Goal: Entertainment & Leisure: Consume media (video, audio)

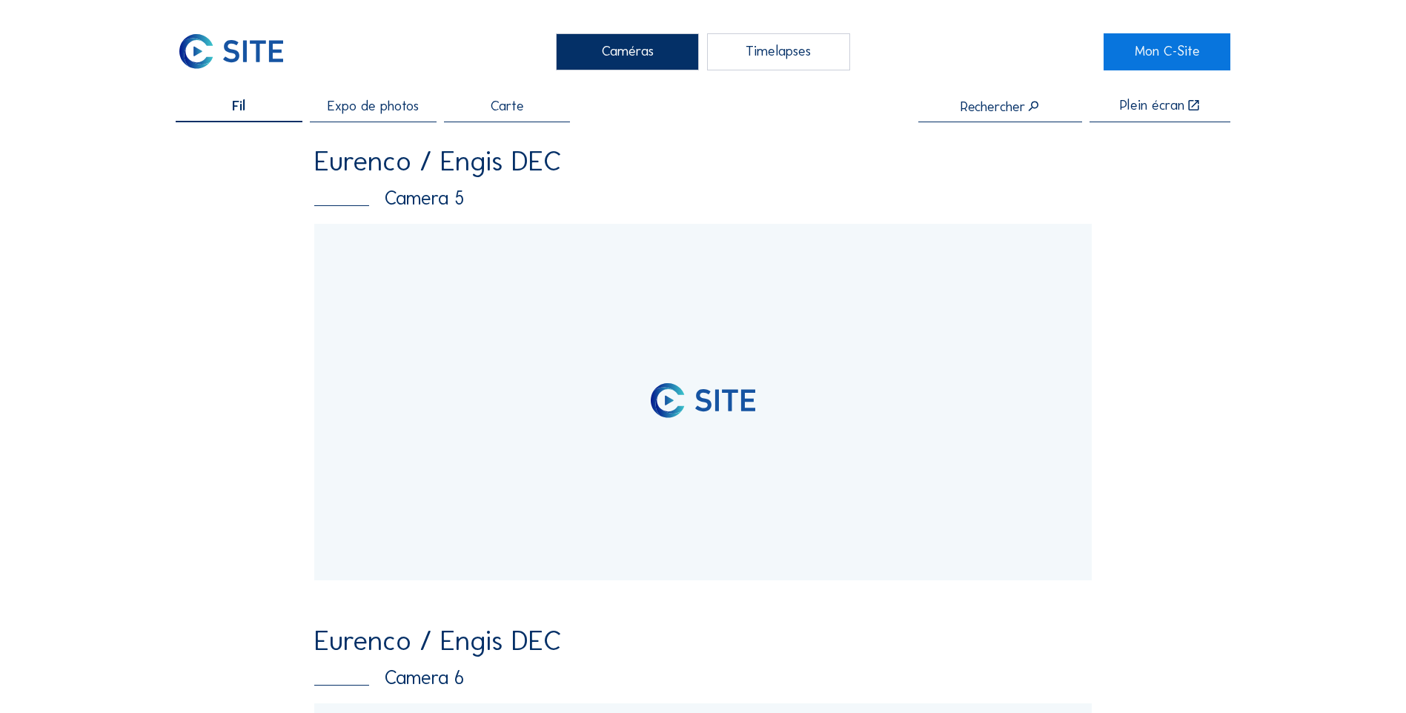
click at [815, 44] on div "Timelapses" at bounding box center [778, 51] width 143 height 37
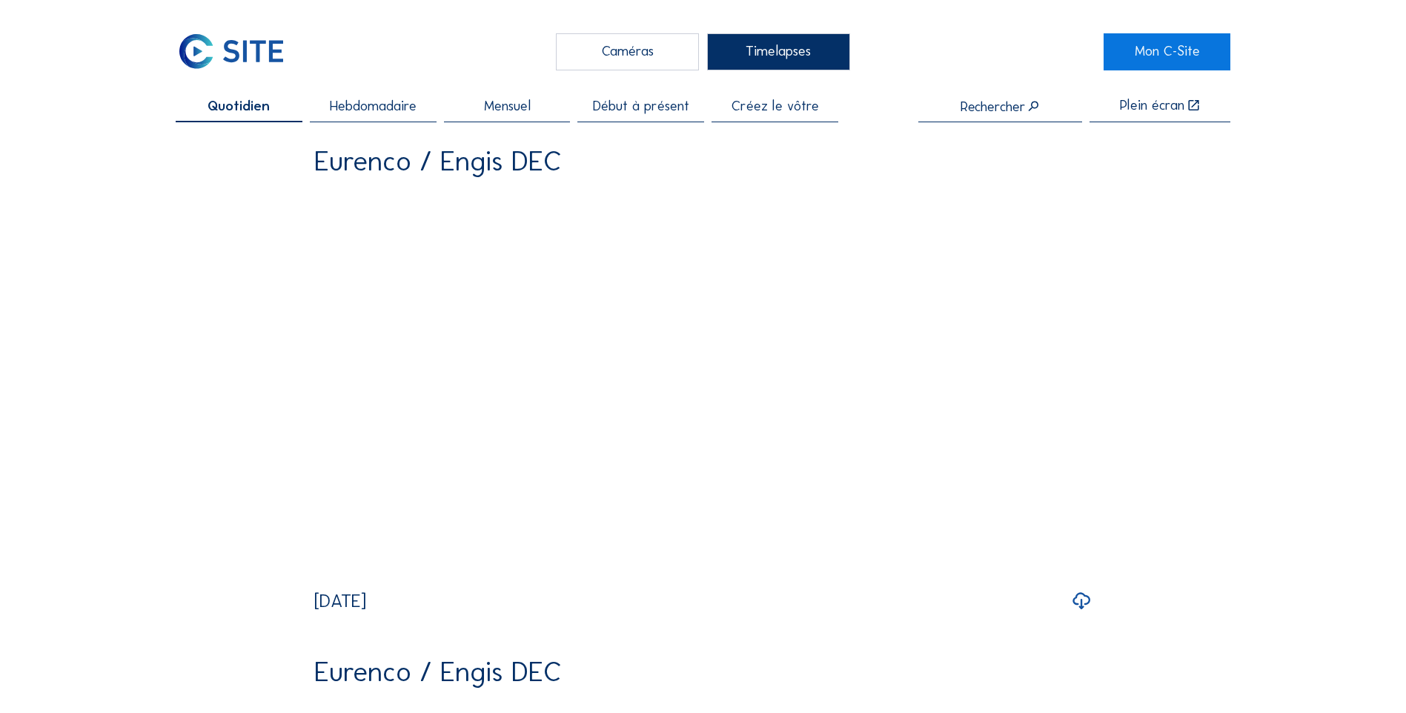
click at [390, 110] on span "Hebdomadaire" at bounding box center [373, 106] width 87 height 14
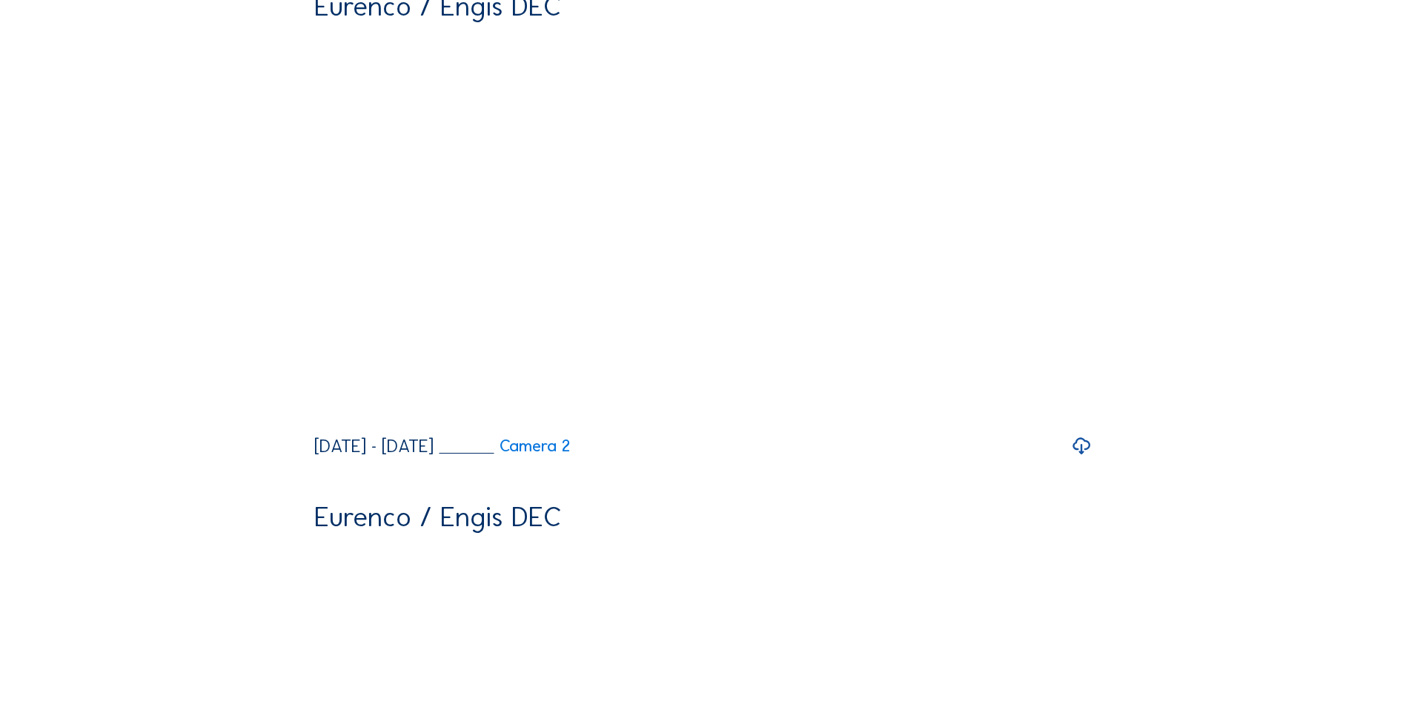
scroll to position [667, 0]
click at [1085, 457] on icon at bounding box center [1081, 444] width 21 height 25
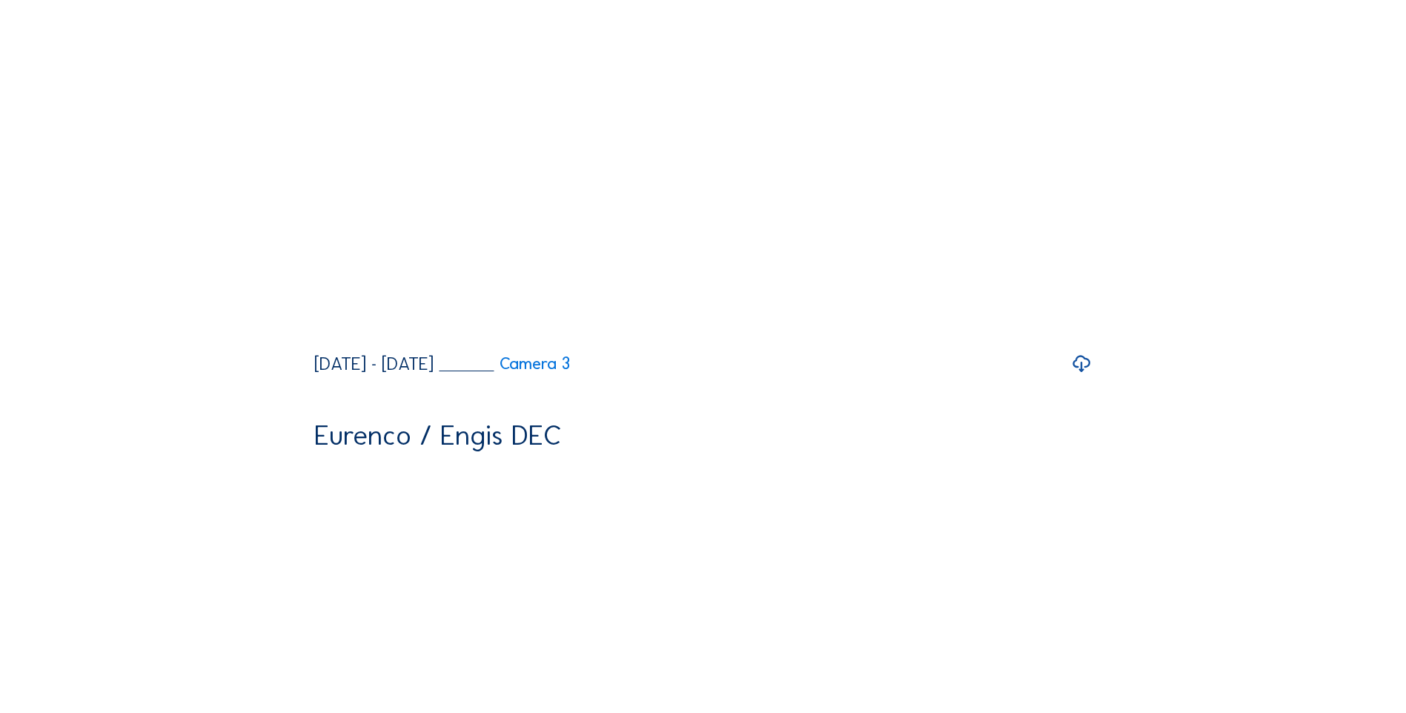
scroll to position [1260, 0]
click at [1084, 375] on icon at bounding box center [1081, 362] width 21 height 25
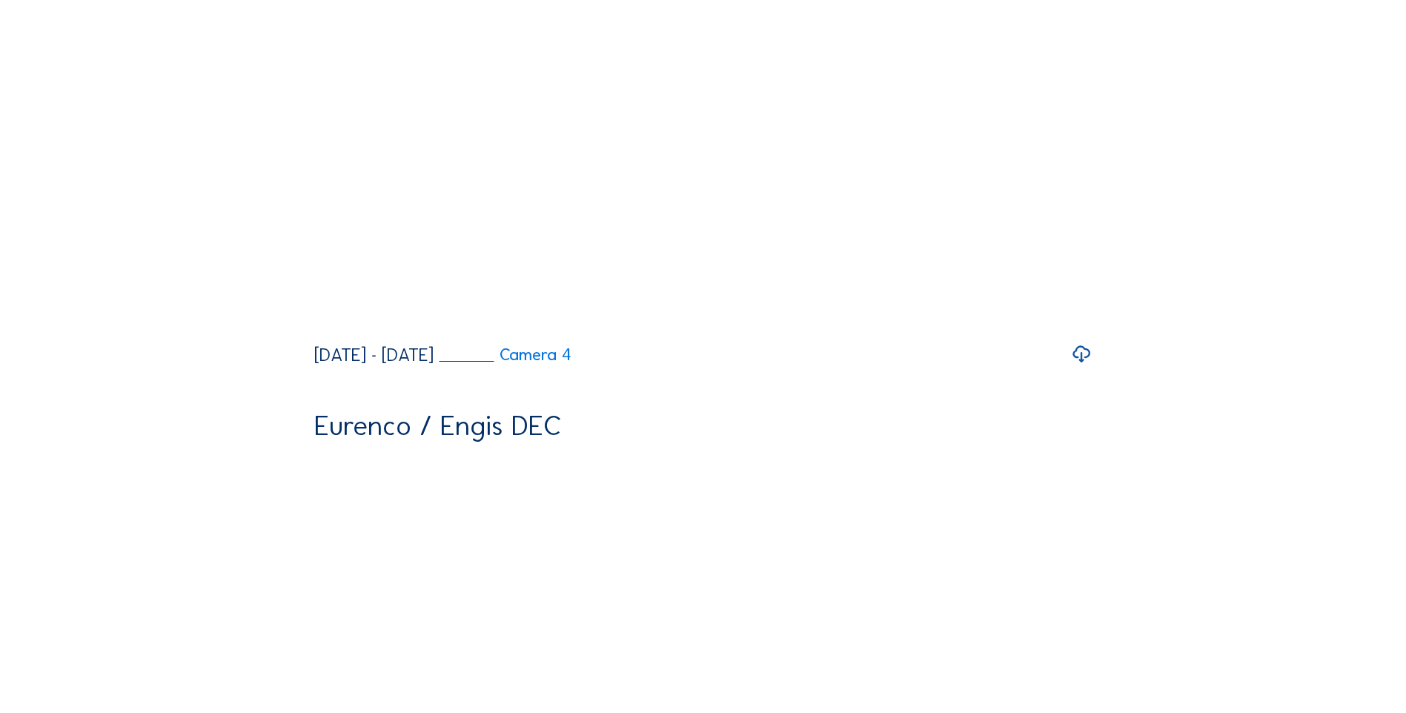
click at [1085, 367] on icon at bounding box center [1081, 354] width 21 height 25
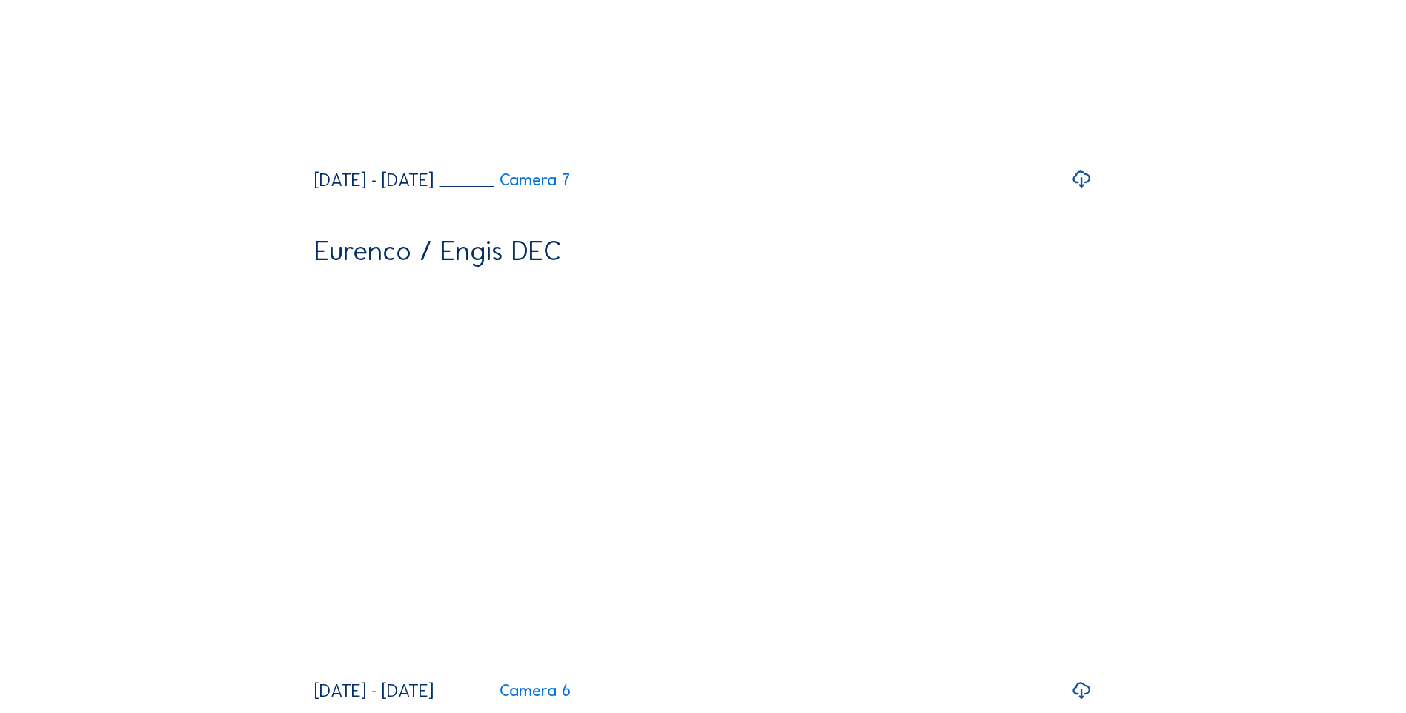
scroll to position [2594, 0]
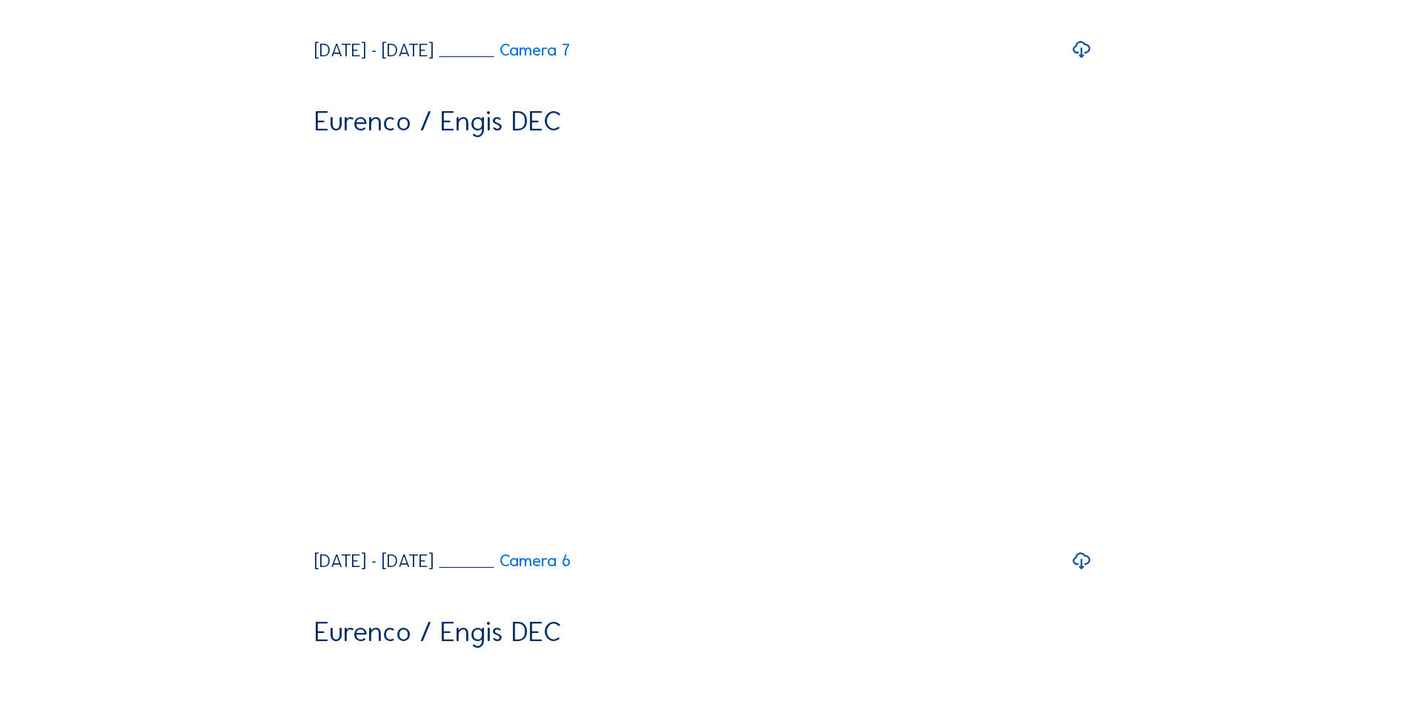
click at [1087, 62] on icon at bounding box center [1081, 49] width 21 height 25
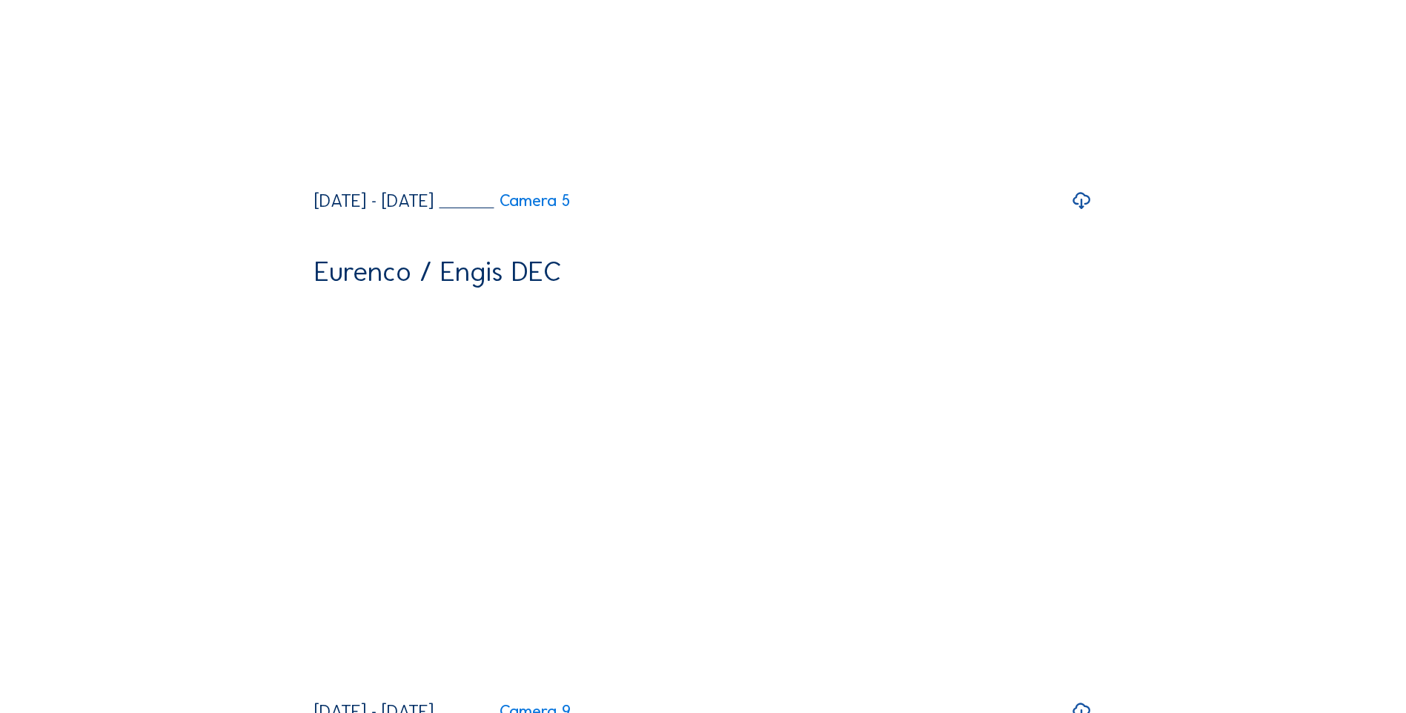
scroll to position [3482, 0]
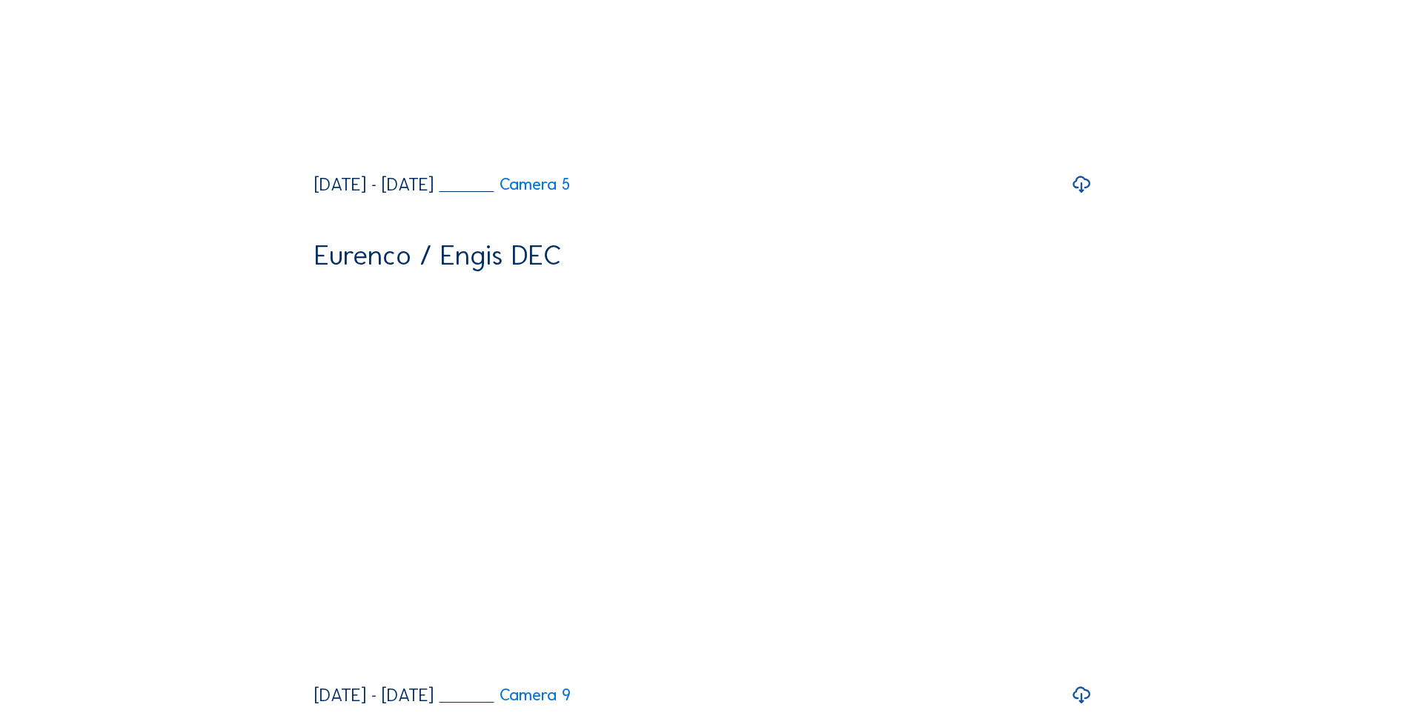
click at [1079, 197] on icon at bounding box center [1081, 184] width 21 height 25
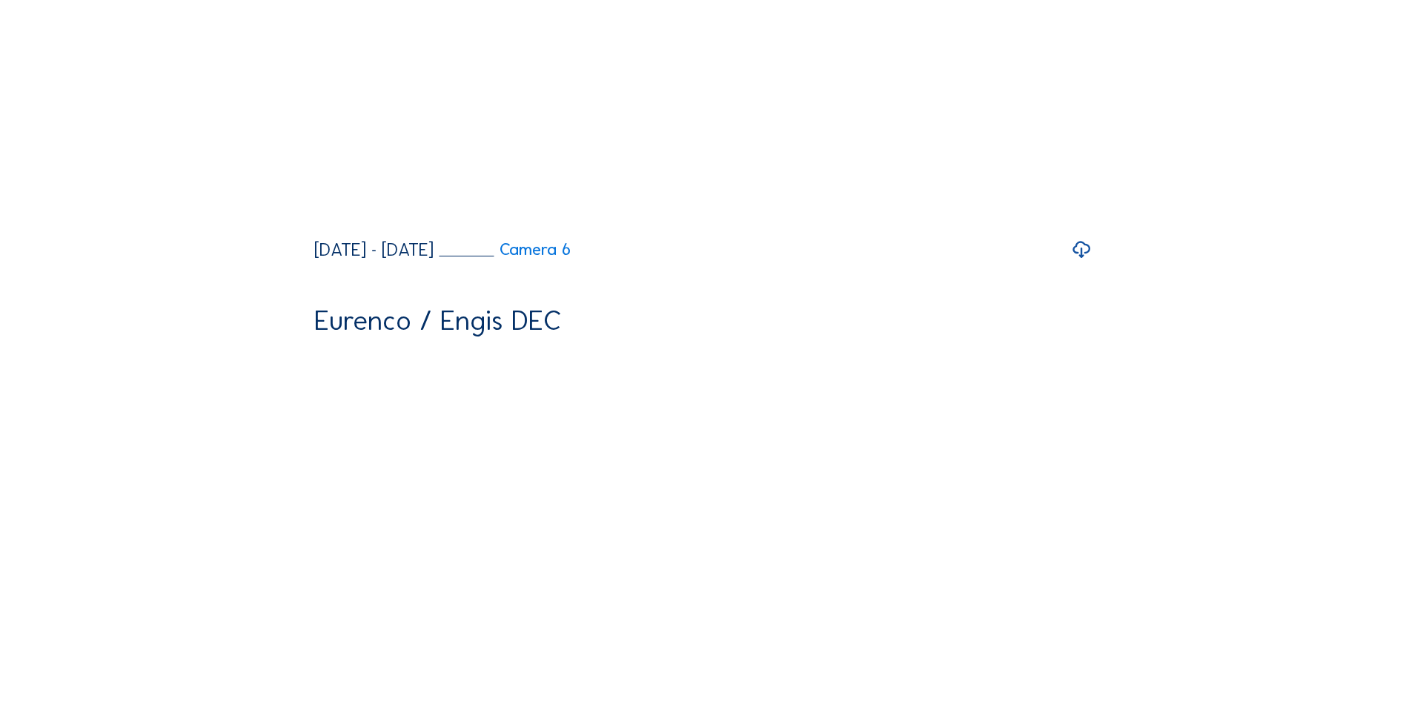
scroll to position [2783, 0]
